Goal: Go to known website: Access a specific website the user already knows

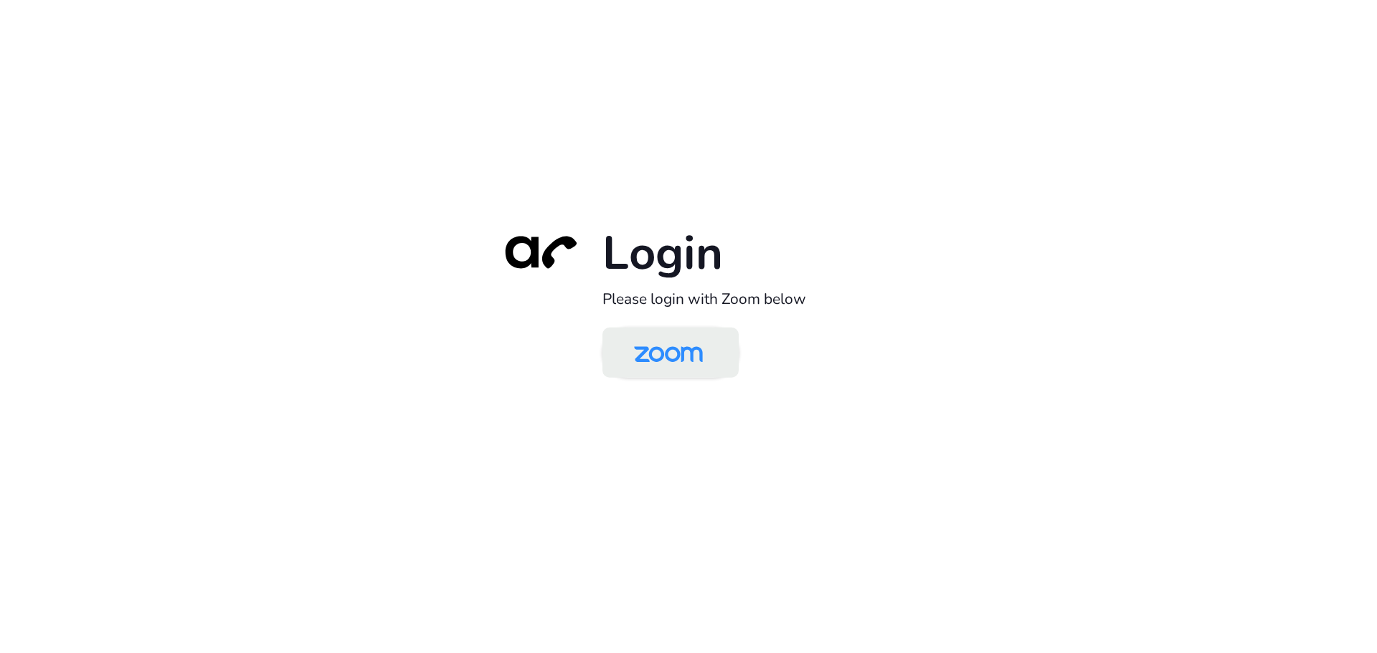
click at [668, 347] on img at bounding box center [668, 354] width 99 height 47
click at [704, 361] on img at bounding box center [668, 354] width 99 height 47
